Goal: Task Accomplishment & Management: Use online tool/utility

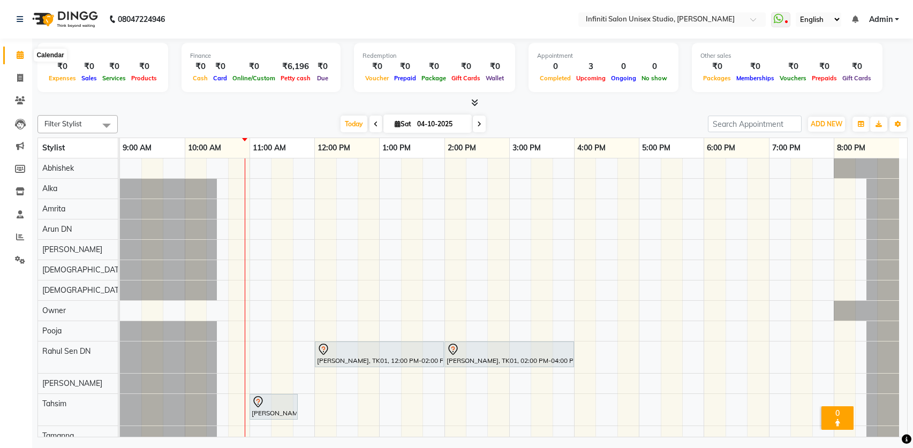
click at [20, 56] on icon at bounding box center [20, 55] width 7 height 8
click at [652, 20] on input "text" at bounding box center [661, 20] width 155 height 11
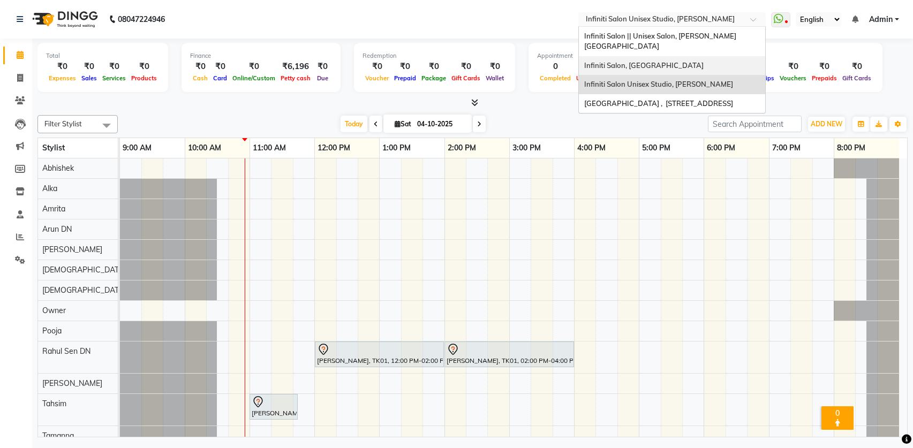
click at [653, 56] on div "Infiniti Salon, [GEOGRAPHIC_DATA]" at bounding box center [672, 65] width 186 height 19
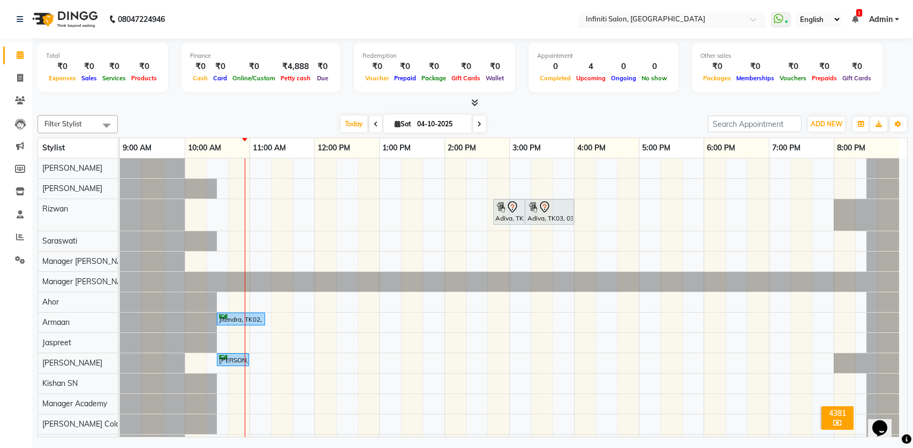
click at [624, 21] on input "text" at bounding box center [661, 20] width 155 height 11
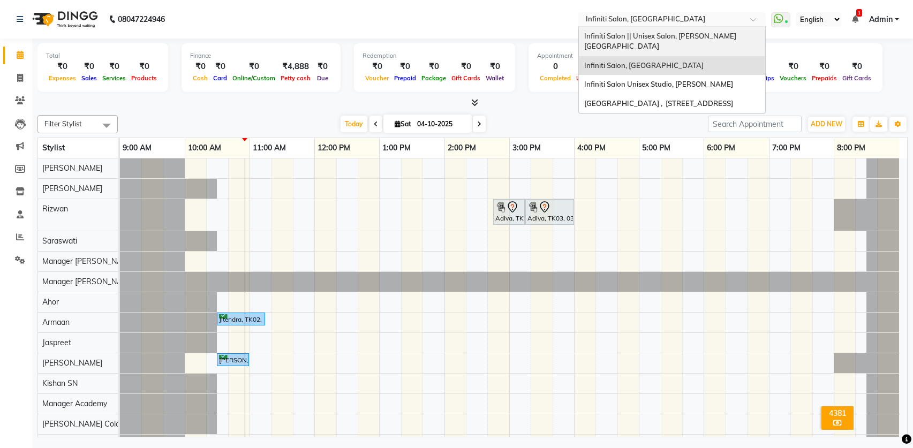
click at [627, 38] on span "Infiniti Salon || Unisex Salon, [PERSON_NAME][GEOGRAPHIC_DATA]" at bounding box center [660, 41] width 152 height 19
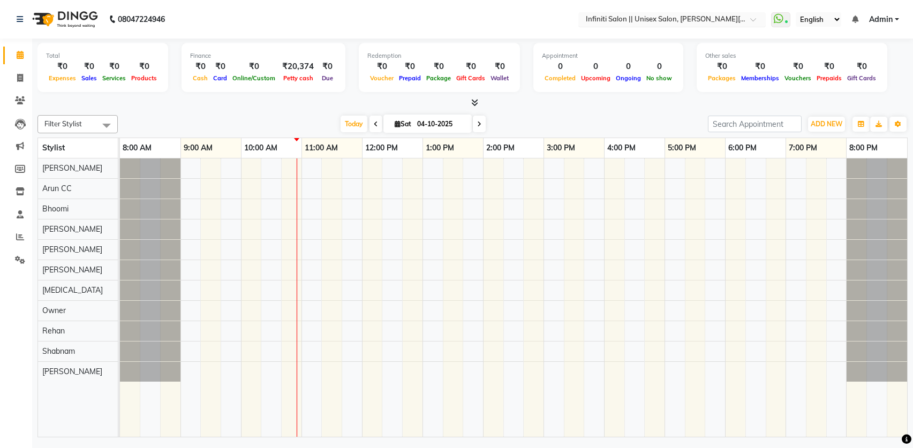
click at [647, 19] on input "text" at bounding box center [661, 20] width 155 height 11
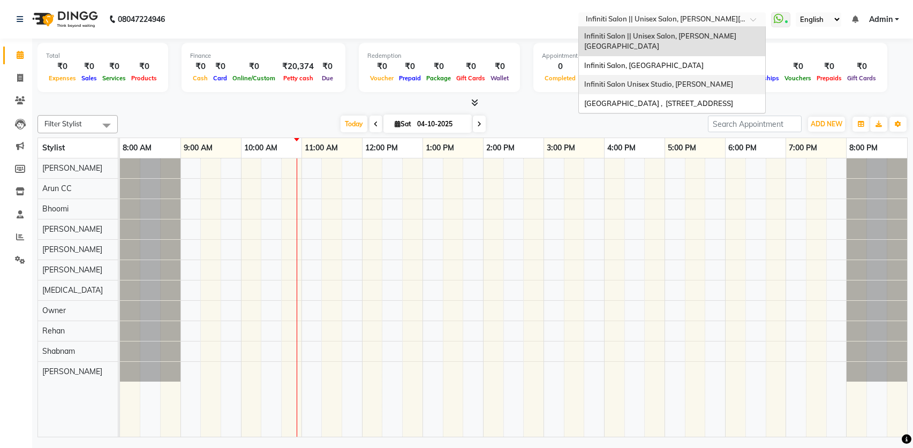
click at [666, 80] on div "Infiniti Salon Unisex Studio, [PERSON_NAME]" at bounding box center [672, 84] width 186 height 19
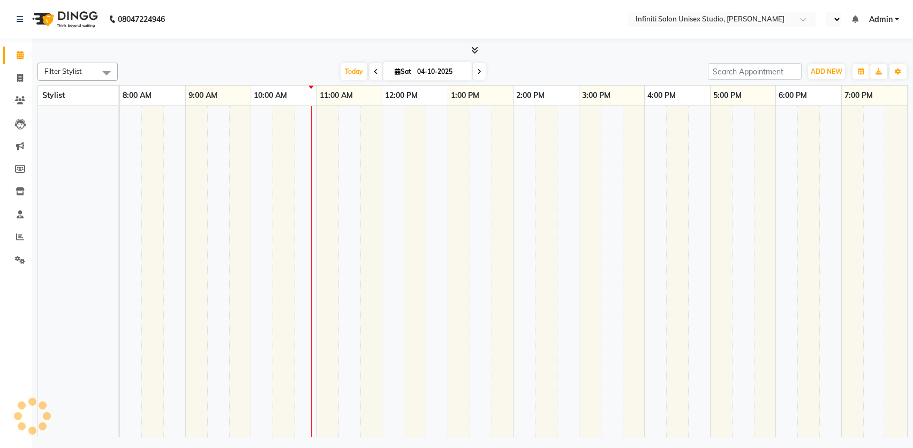
select select "en"
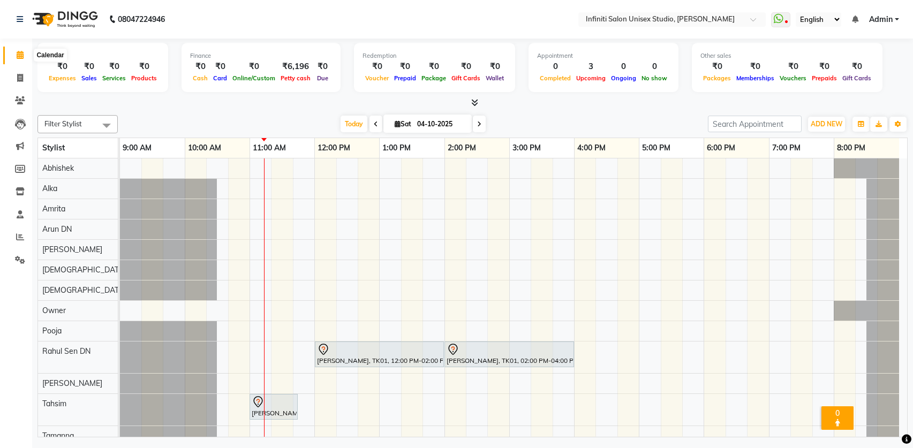
click at [20, 51] on icon at bounding box center [20, 55] width 7 height 8
drag, startPoint x: 26, startPoint y: 78, endPoint x: 28, endPoint y: 72, distance: 6.1
click at [27, 78] on span at bounding box center [20, 78] width 19 height 12
select select "service"
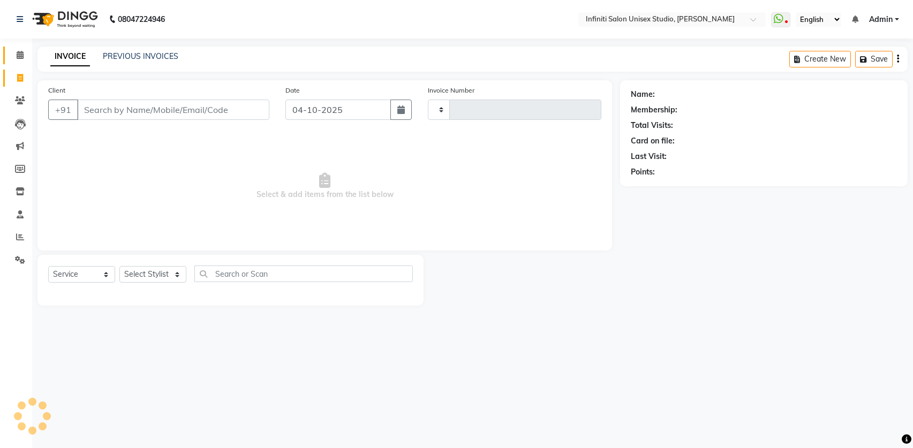
type input "2214"
select select "6511"
click at [25, 58] on span at bounding box center [20, 55] width 19 height 12
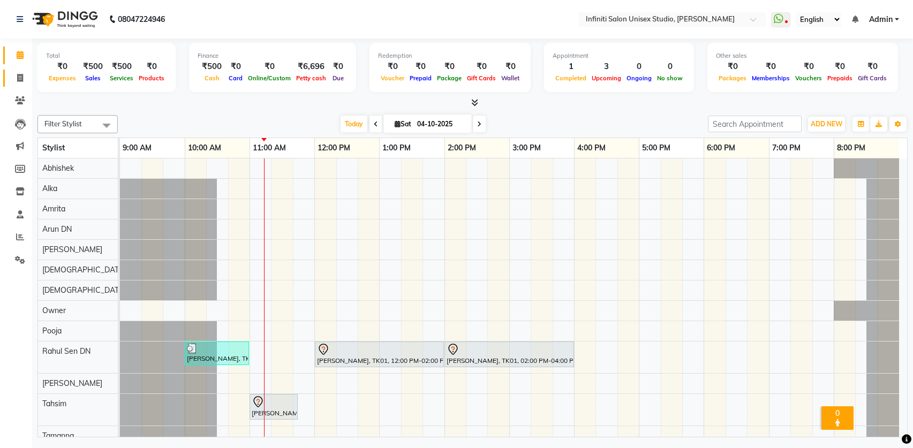
click at [12, 79] on span at bounding box center [20, 78] width 19 height 12
select select "6511"
select select "service"
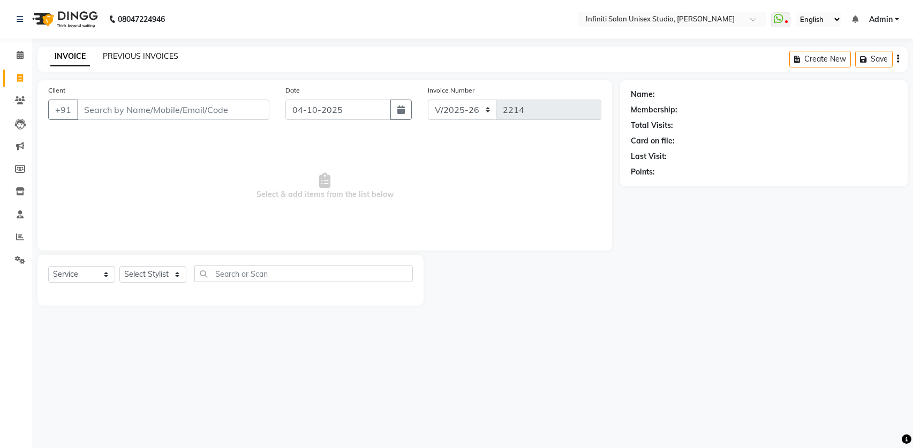
click at [118, 55] on link "PREVIOUS INVOICES" at bounding box center [141, 56] width 76 height 10
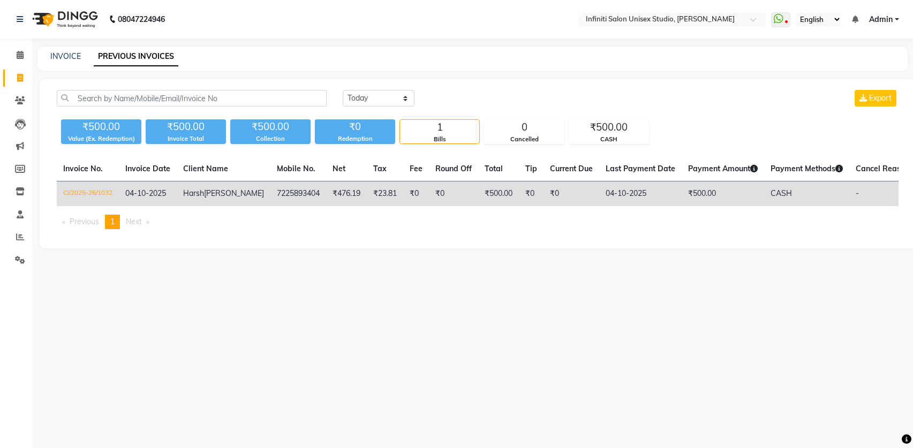
click at [101, 192] on td "CI/2025-26/1032" at bounding box center [88, 194] width 62 height 25
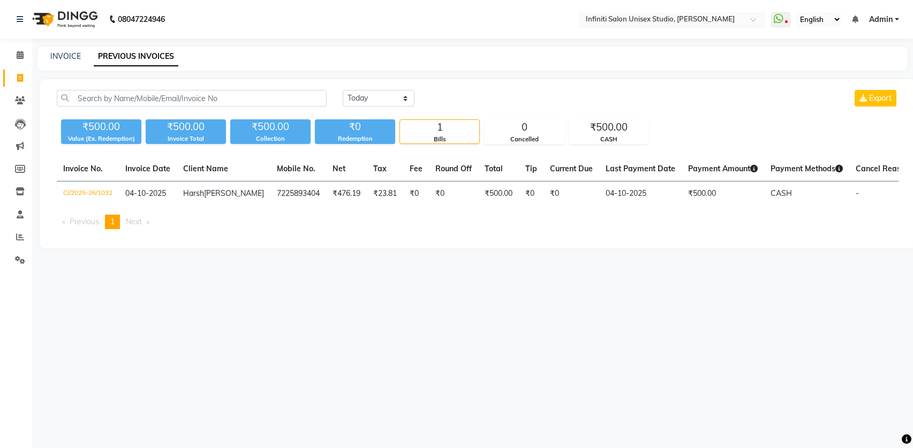
click at [628, 19] on input "text" at bounding box center [661, 20] width 155 height 11
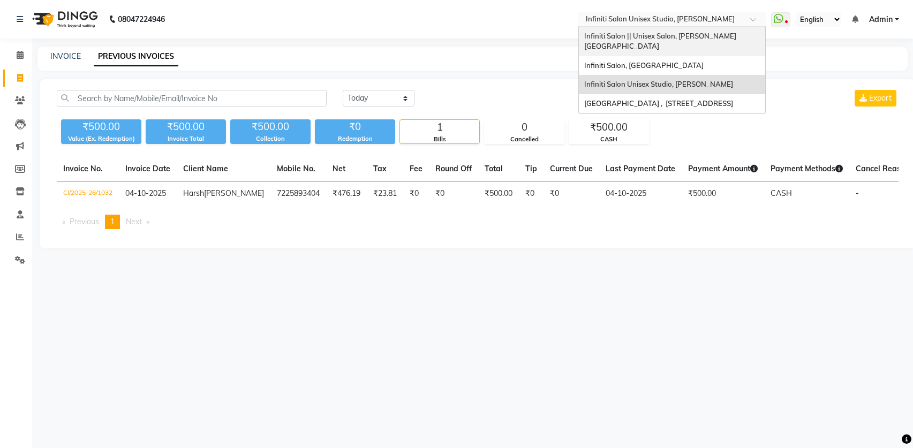
click at [629, 40] on span "Infiniti Salon || Unisex Salon, Choubey Colony" at bounding box center [660, 41] width 152 height 19
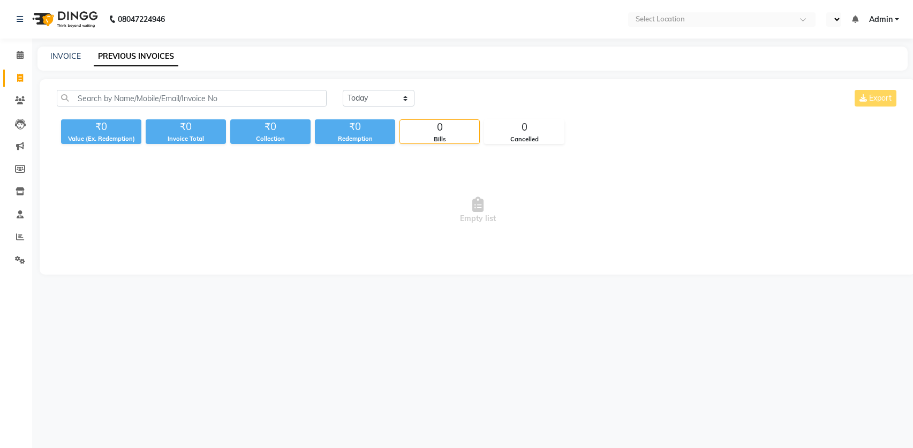
select select "en"
click at [658, 20] on input "text" at bounding box center [661, 20] width 155 height 11
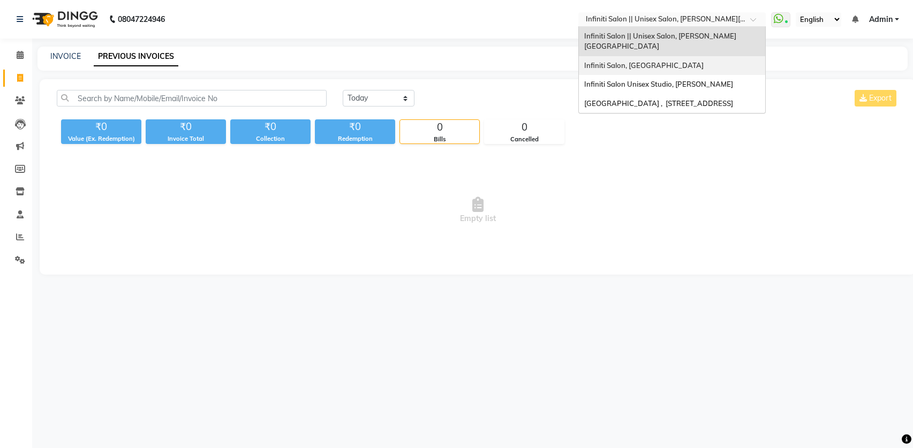
click at [669, 61] on span "Infiniti Salon, [GEOGRAPHIC_DATA]" at bounding box center [643, 65] width 119 height 9
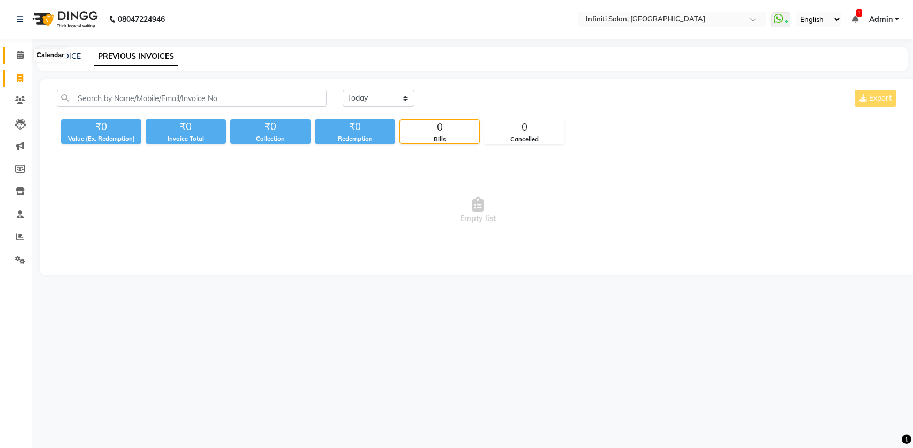
click at [19, 54] on icon at bounding box center [20, 55] width 7 height 8
